Goal: Information Seeking & Learning: Find specific fact

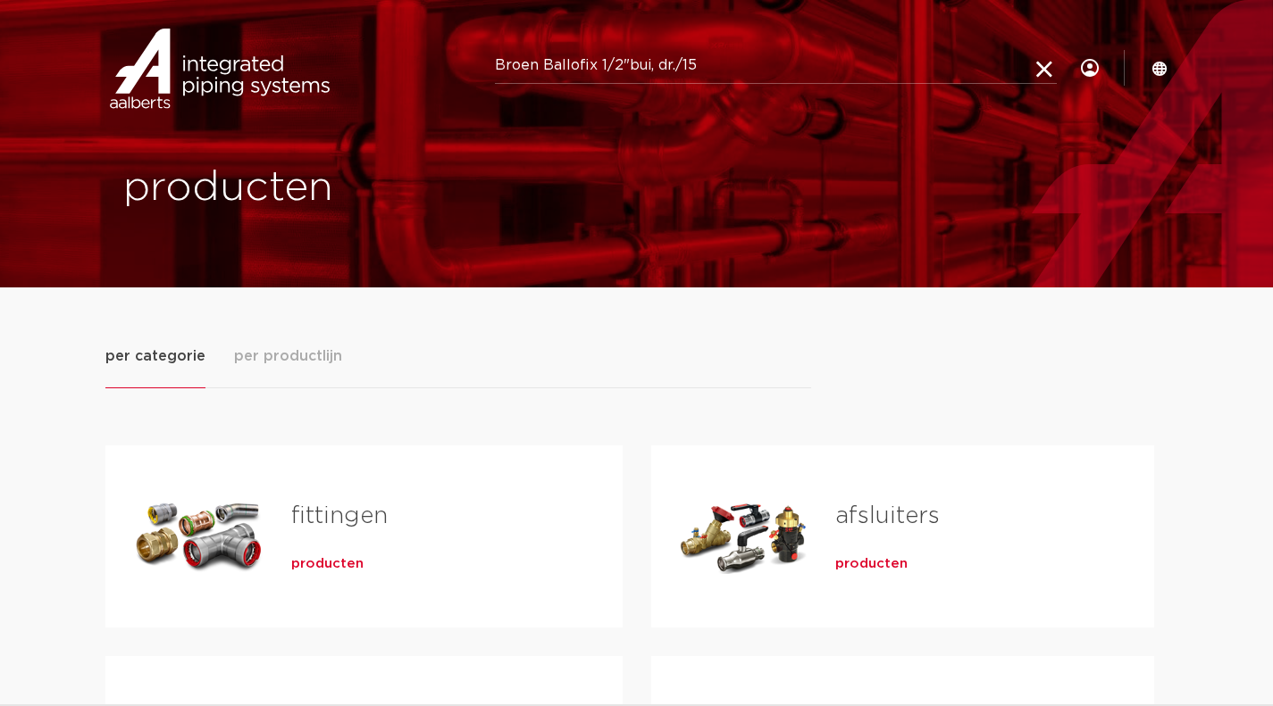
type input "Broen Ballofix 1/2"bui, dr./15"
click button "Zoeken" at bounding box center [0, 0] width 0 height 0
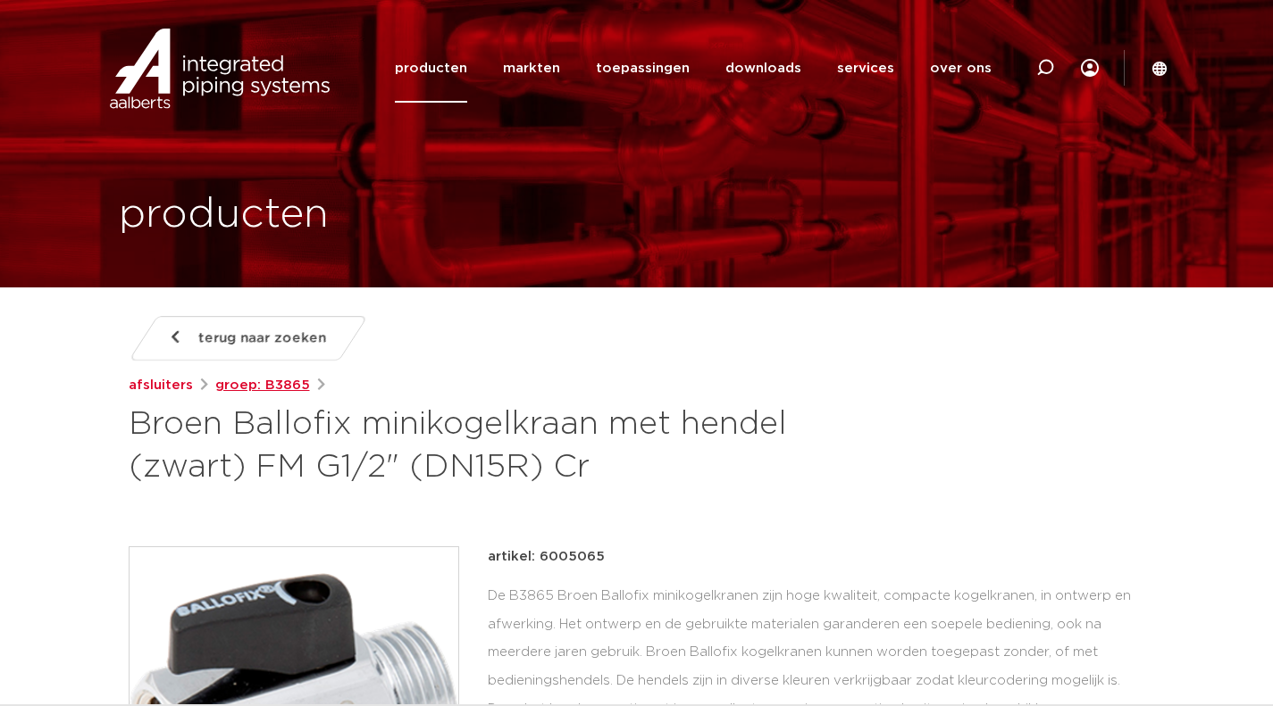
click at [269, 389] on link "groep: B3865" at bounding box center [262, 385] width 95 height 21
click at [140, 390] on link "afsluiters" at bounding box center [161, 385] width 64 height 21
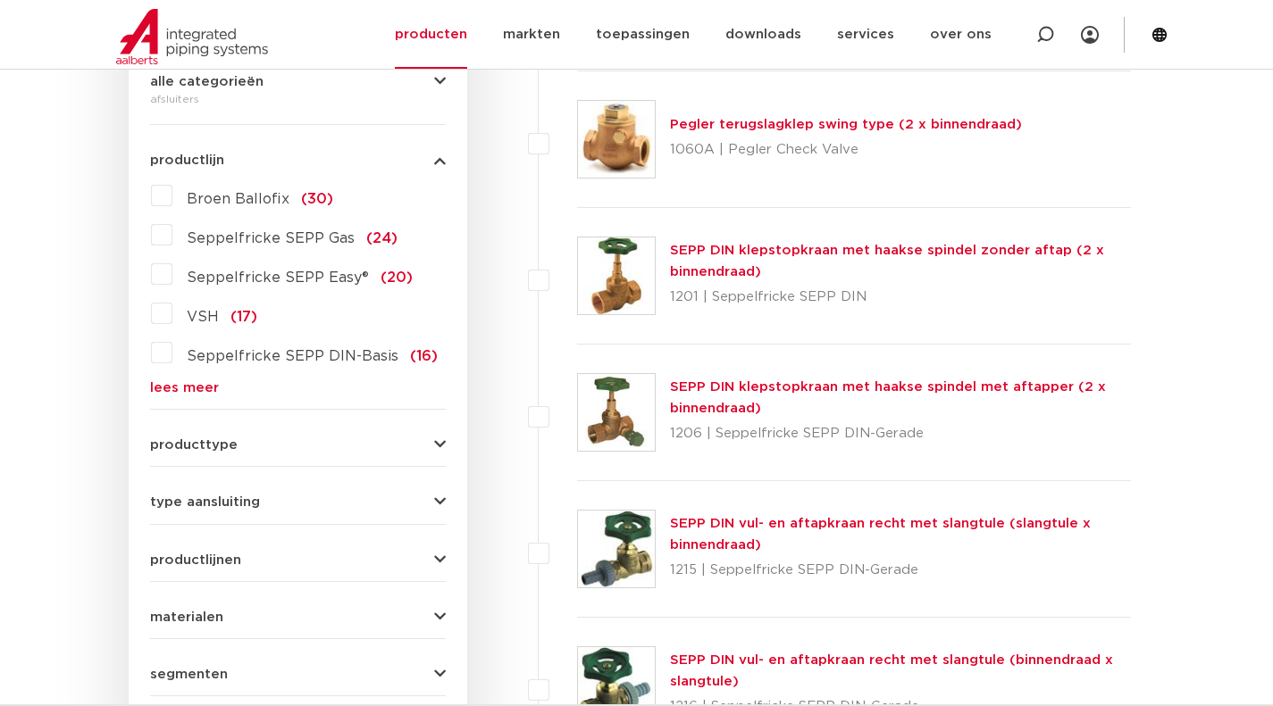
scroll to position [447, 0]
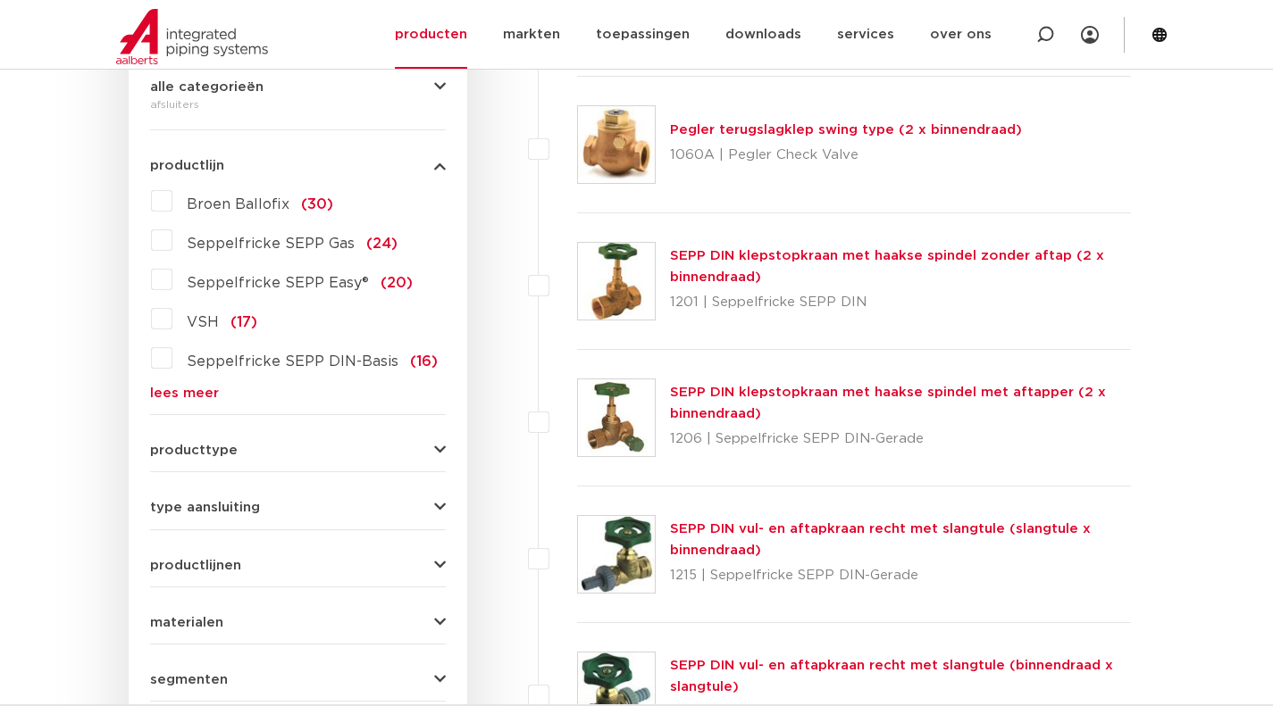
click at [172, 202] on label "Broen Ballofix (30)" at bounding box center [252, 201] width 161 height 29
click at [0, 0] on input "Broen Ballofix (30)" at bounding box center [0, 0] width 0 height 0
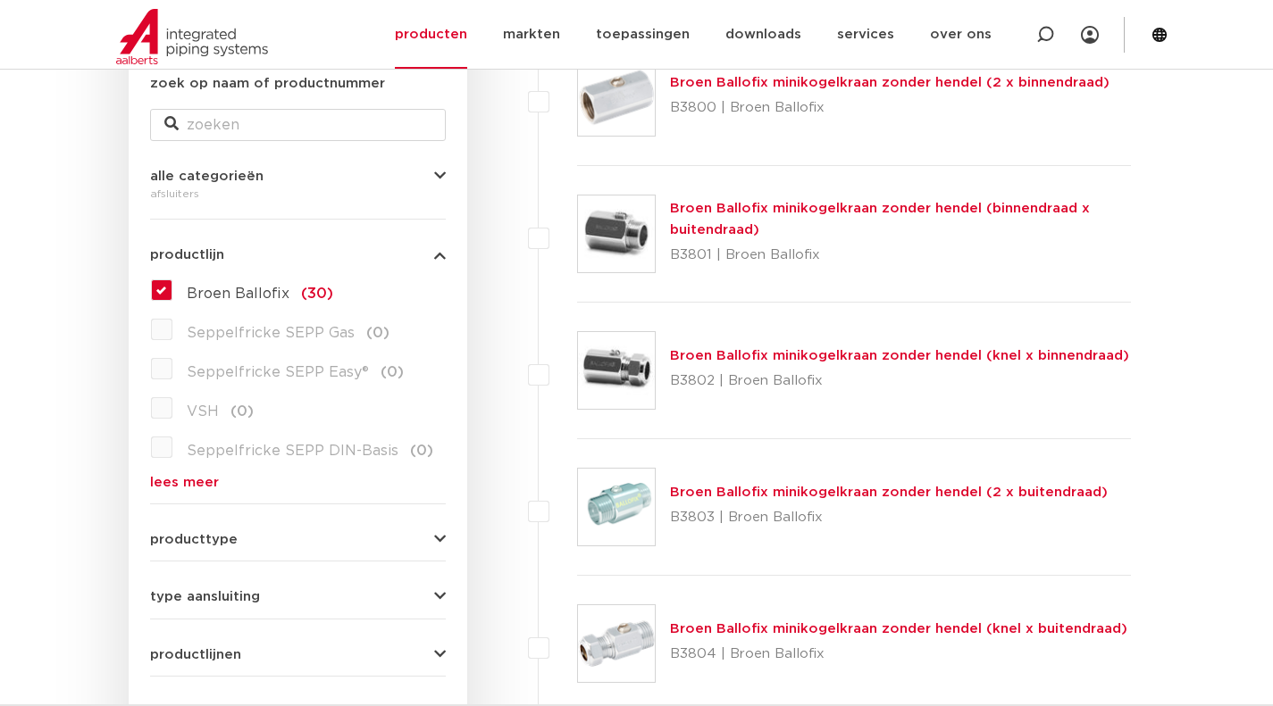
scroll to position [447, 0]
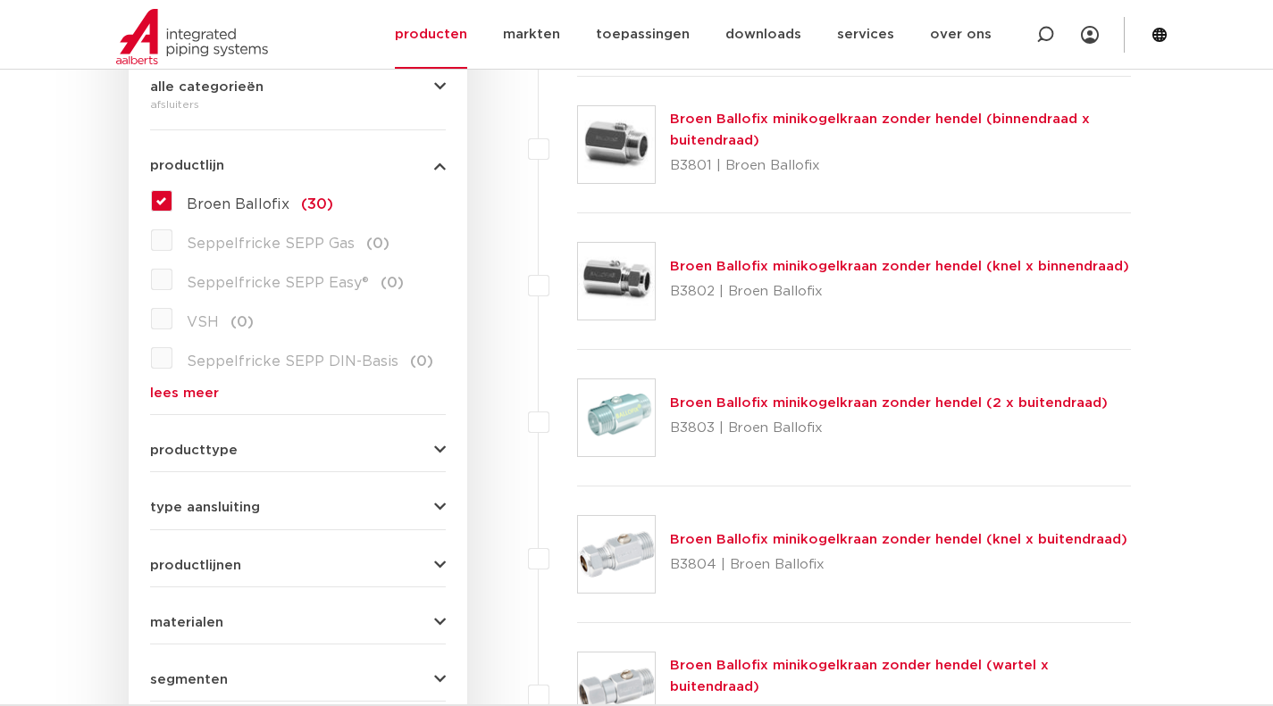
click at [918, 536] on link "Broen Ballofix minikogelkraan zonder hendel (knel x buitendraad)" at bounding box center [898, 539] width 457 height 13
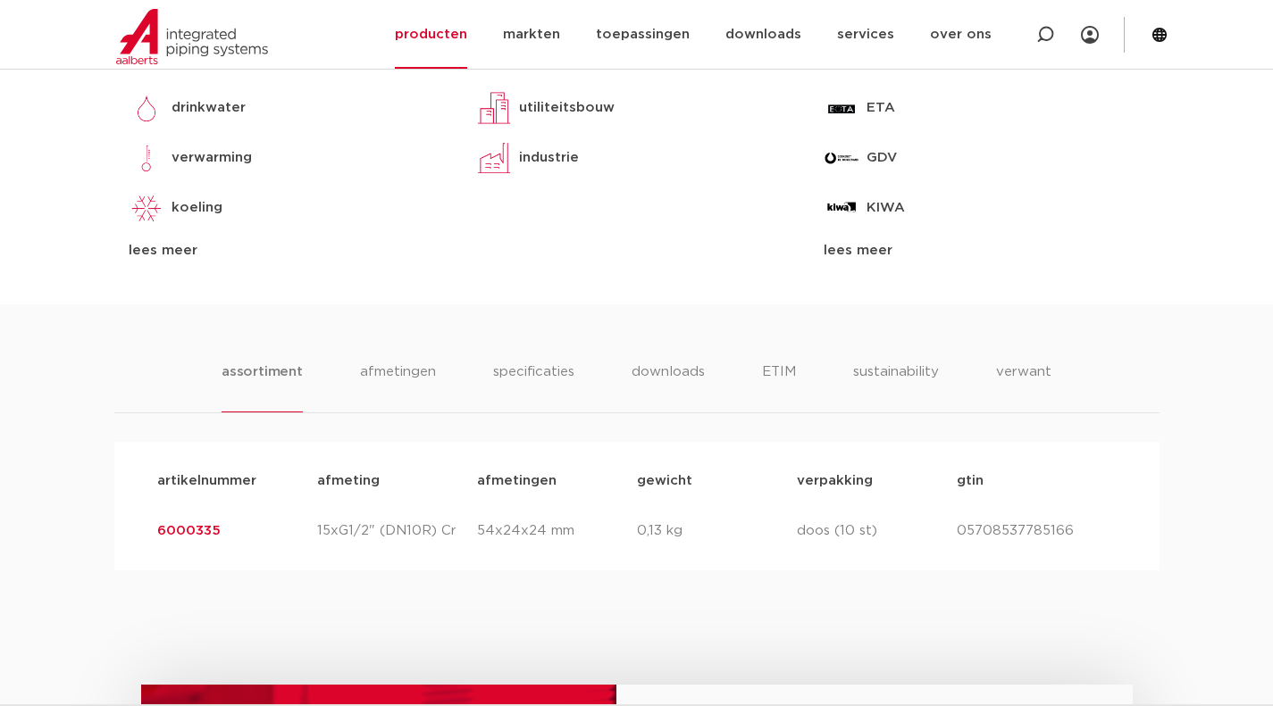
scroll to position [893, 0]
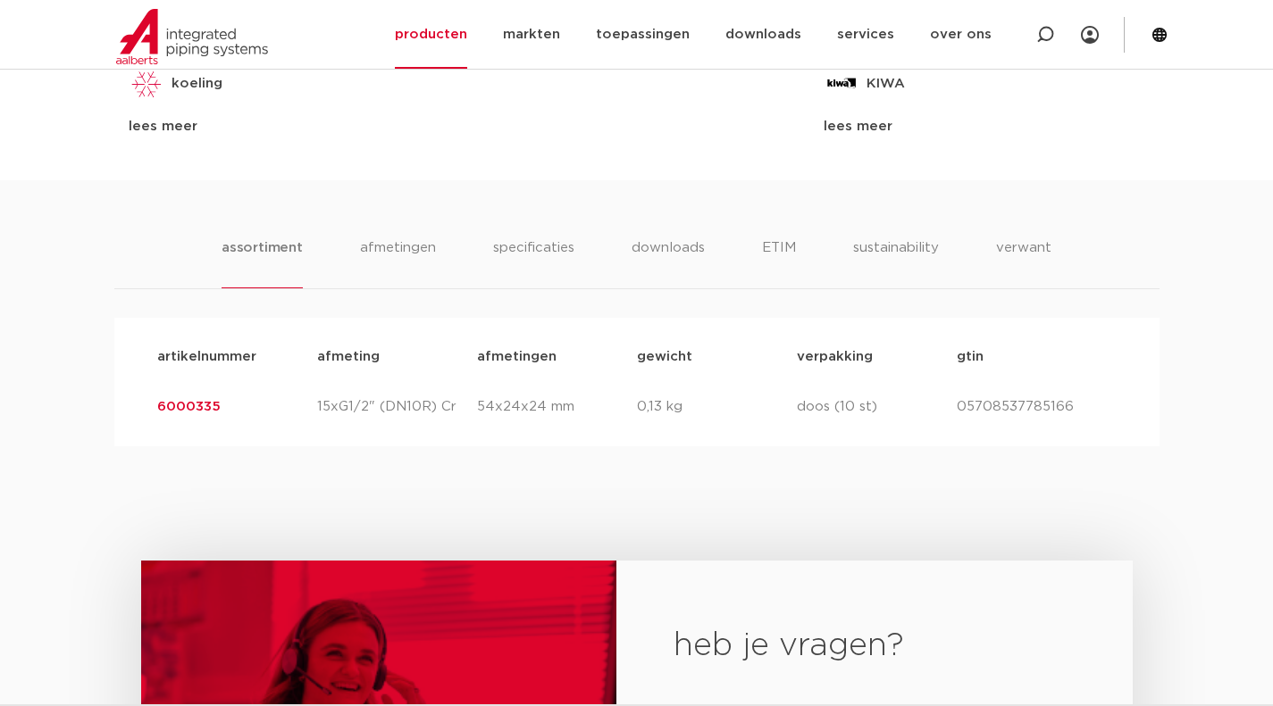
scroll to position [982, 0]
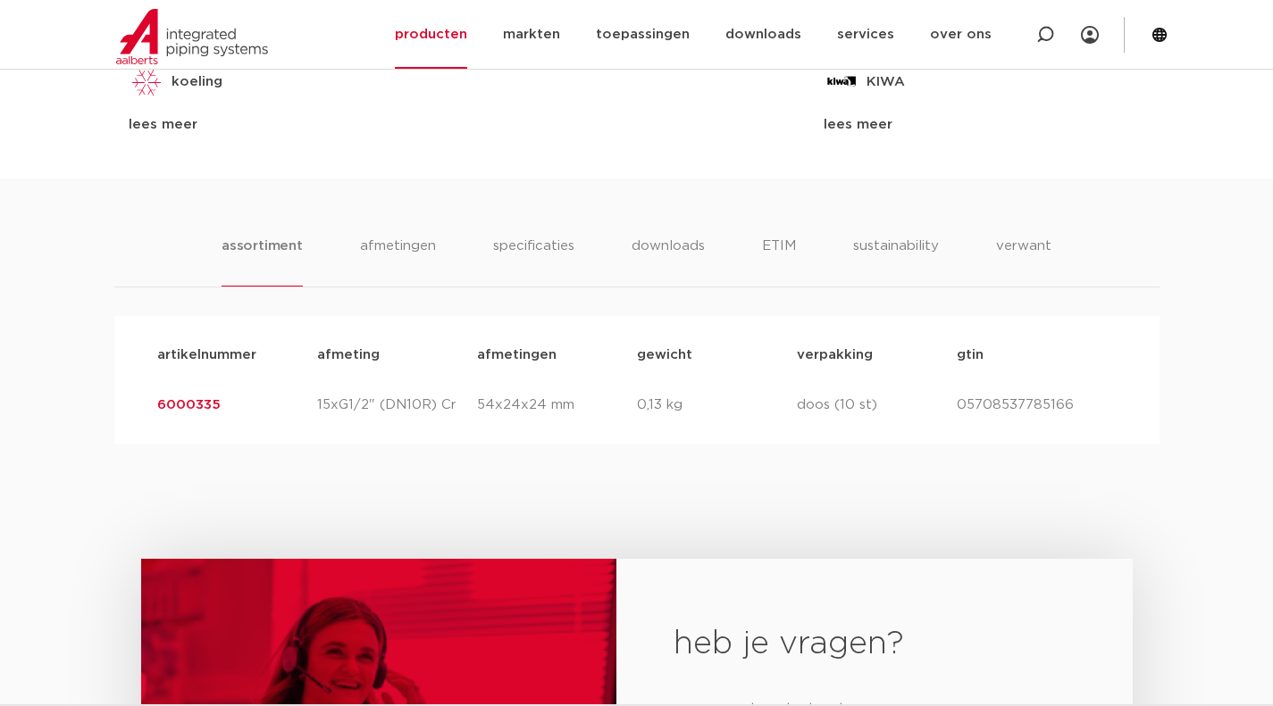
click at [185, 406] on link "6000335" at bounding box center [188, 404] width 63 height 13
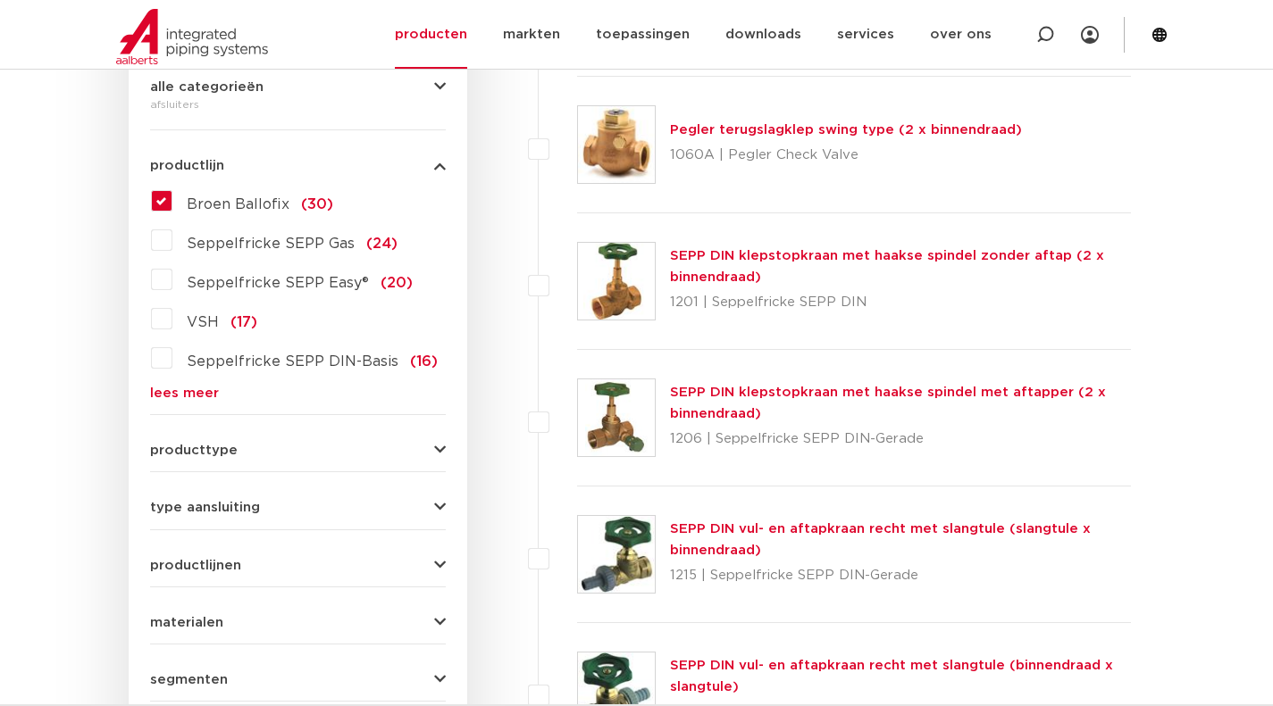
click at [172, 196] on label "Broen Ballofix (30)" at bounding box center [252, 201] width 161 height 29
click at [0, 0] on input "Broen Ballofix (30)" at bounding box center [0, 0] width 0 height 0
click at [172, 211] on label "Broen Ballofix (30)" at bounding box center [252, 201] width 161 height 29
click at [0, 0] on input "Broen Ballofix (30)" at bounding box center [0, 0] width 0 height 0
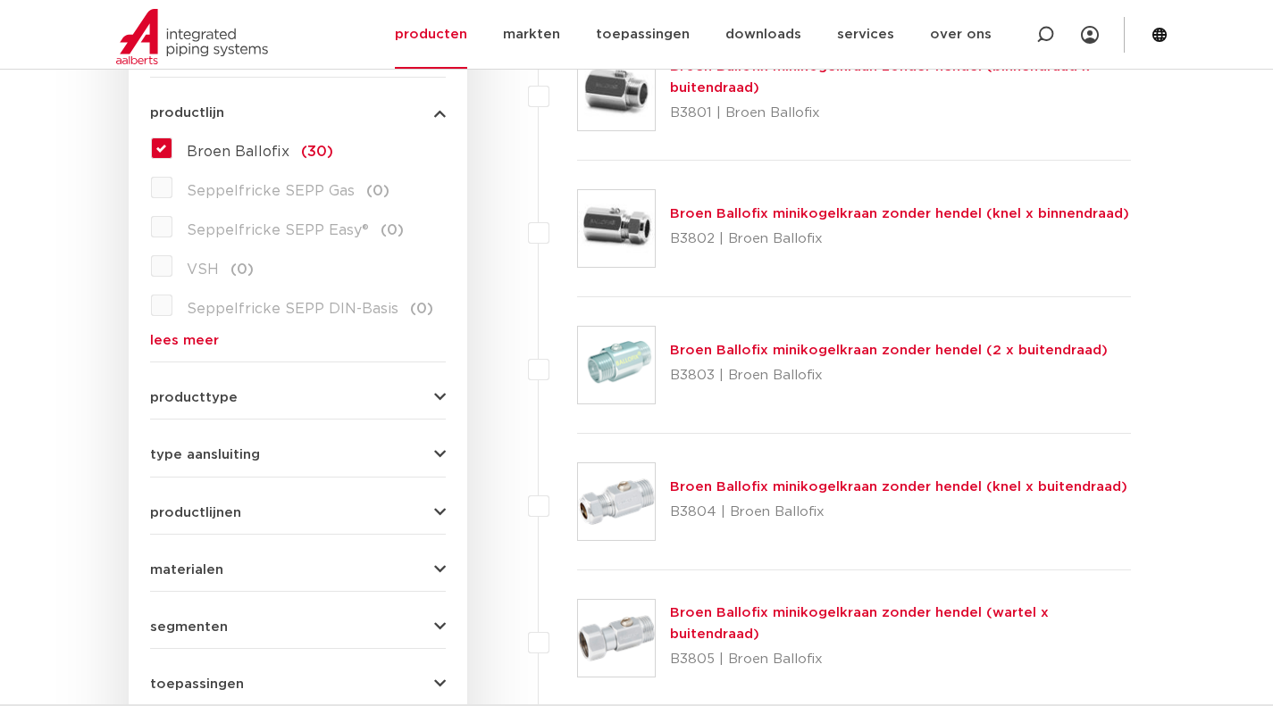
scroll to position [447, 0]
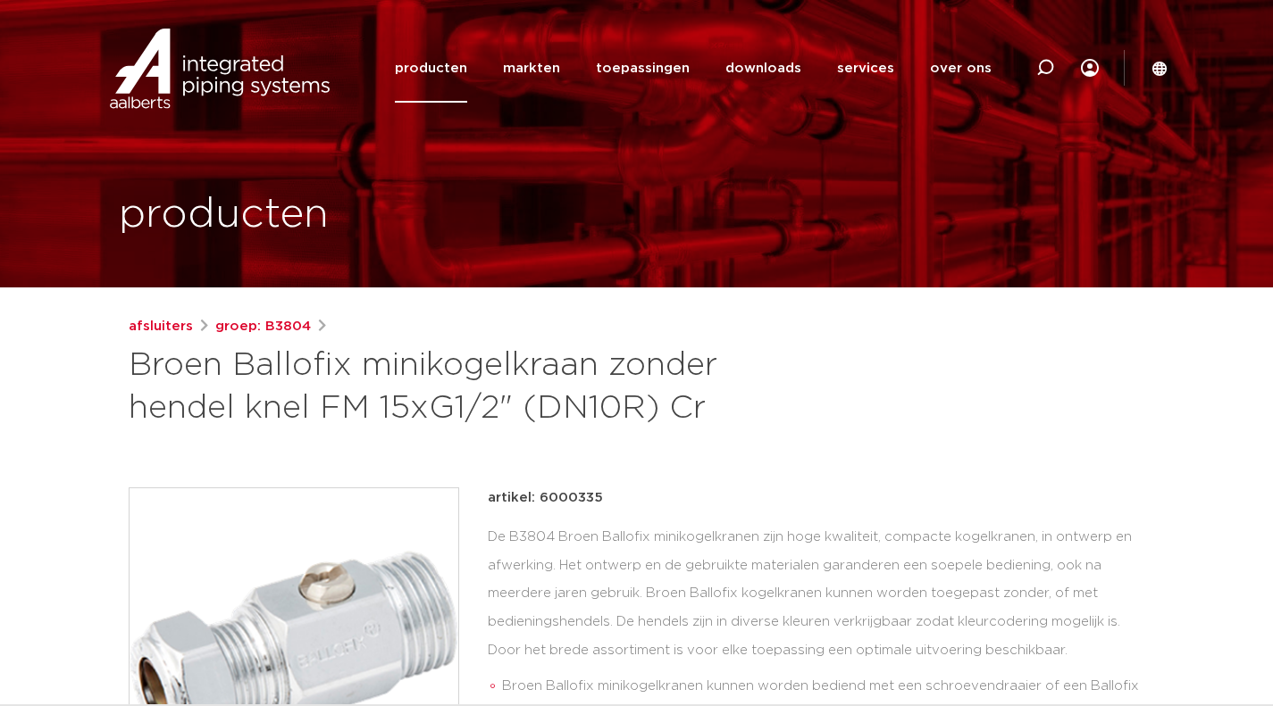
drag, startPoint x: 697, startPoint y: 417, endPoint x: 125, endPoint y: 354, distance: 575.1
copy h1 "Broen Ballofix minikogelkraan zonder hendel knel FM 15xG1/2" (DN10R) Cr"
click at [691, 425] on h1 "Broen Ballofix minikogelkraan zonder hendel knel FM 15xG1/2" (DN10R) Cr" at bounding box center [464, 388] width 671 height 86
drag, startPoint x: 598, startPoint y: 494, endPoint x: 539, endPoint y: 500, distance: 59.3
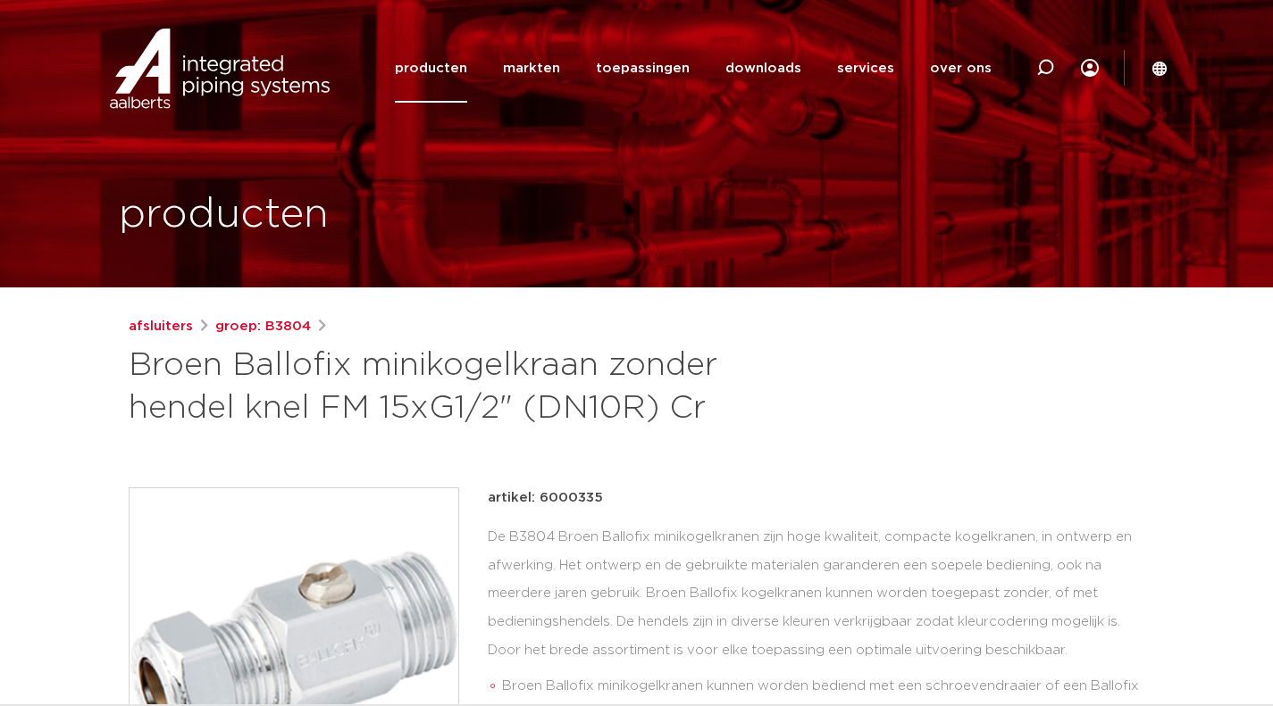
click at [539, 500] on p "artikel: 6000335" at bounding box center [545, 498] width 115 height 21
copy p "6000335"
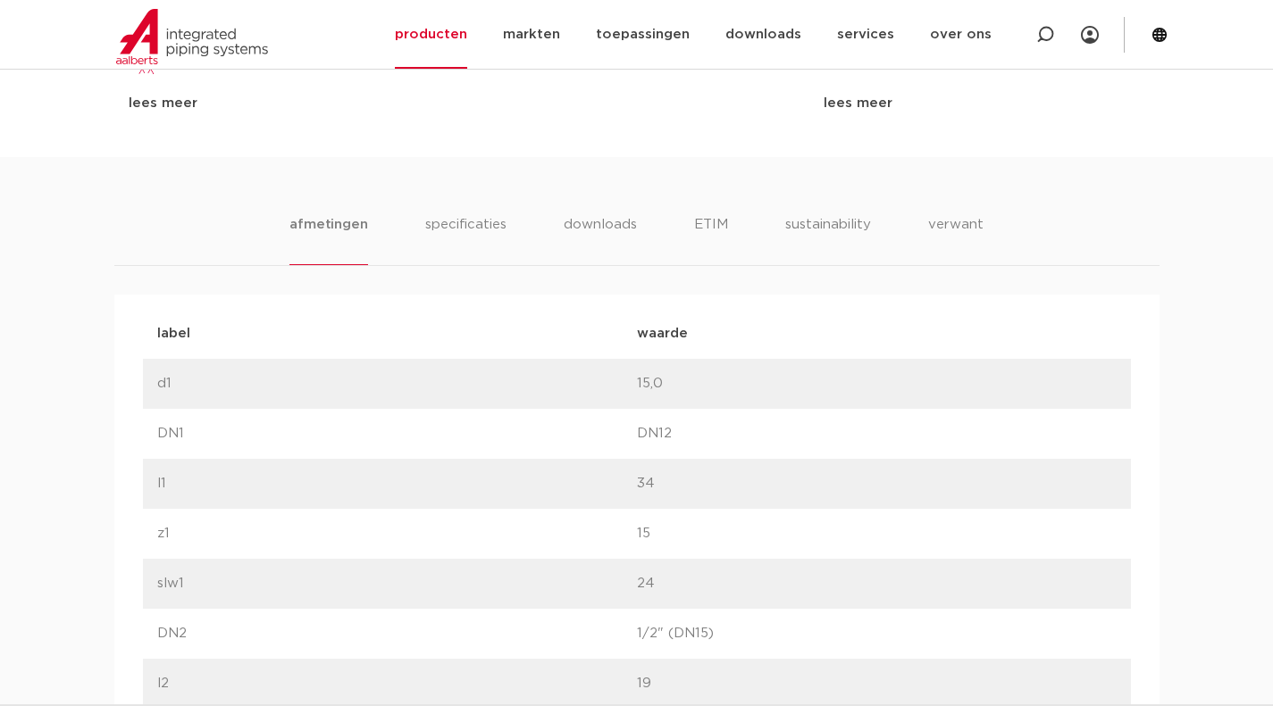
scroll to position [1340, 0]
